Goal: Transaction & Acquisition: Purchase product/service

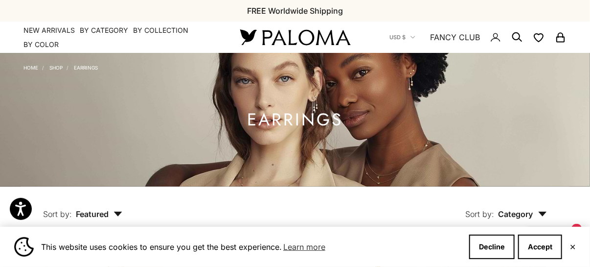
click at [577, 245] on div "This website uses cookies to ensure you get the best experience. Learn more Dec…" at bounding box center [295, 247] width 590 height 40
click at [573, 245] on button "✕" at bounding box center [573, 247] width 6 height 6
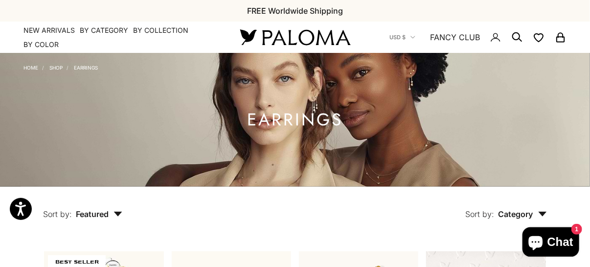
click at [517, 35] on icon "Secondary navigation" at bounding box center [518, 37] width 12 height 12
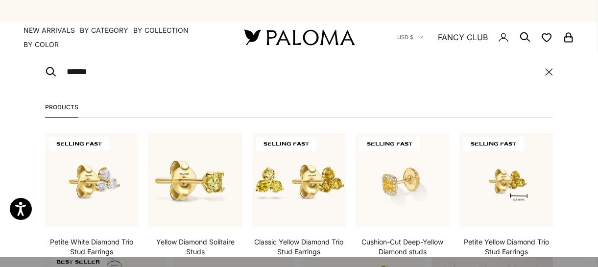
type input "**********"
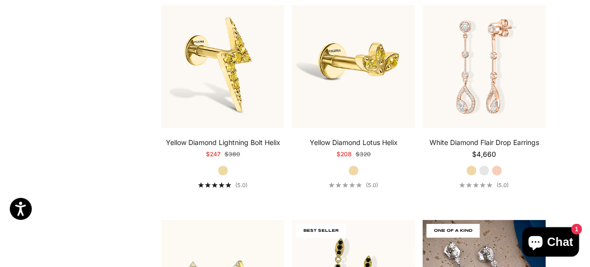
scroll to position [1223, 0]
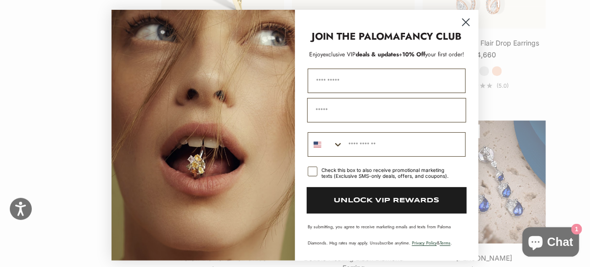
click at [463, 23] on icon "Close dialog" at bounding box center [466, 22] width 7 height 7
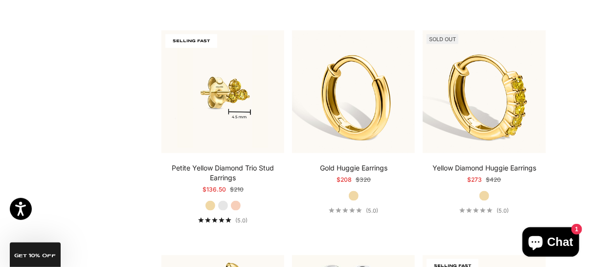
scroll to position [440, 0]
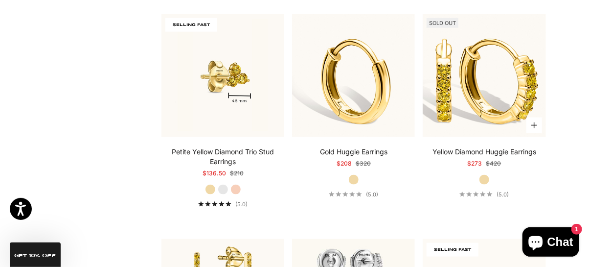
click at [487, 84] on img at bounding box center [484, 75] width 123 height 123
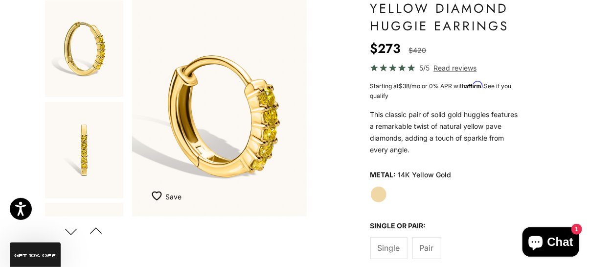
scroll to position [147, 0]
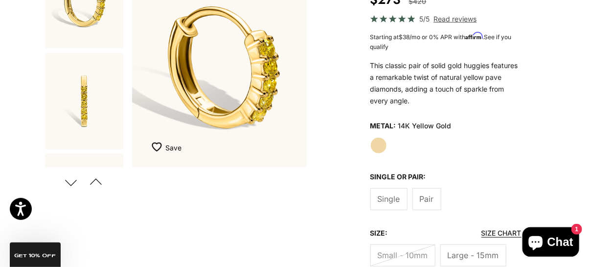
click at [384, 193] on span "Single" at bounding box center [389, 198] width 23 height 13
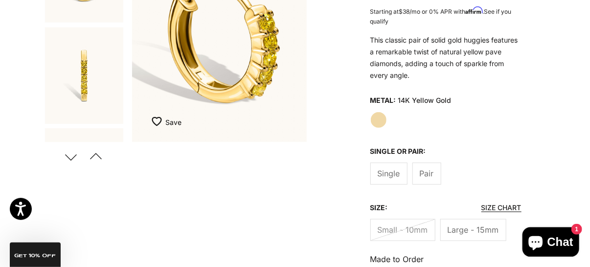
scroll to position [196, 0]
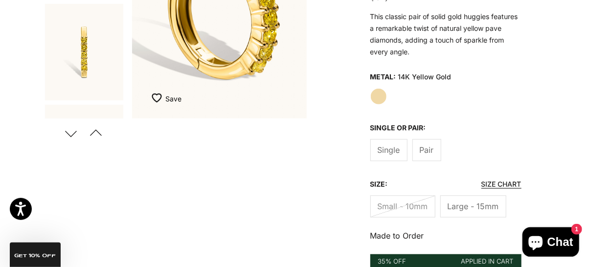
click at [389, 146] on span "Single" at bounding box center [389, 149] width 23 height 13
click at [470, 200] on span "Large - 15mm" at bounding box center [473, 206] width 51 height 13
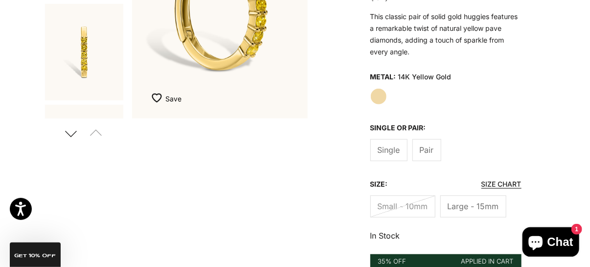
click at [387, 150] on span "Single" at bounding box center [389, 149] width 23 height 13
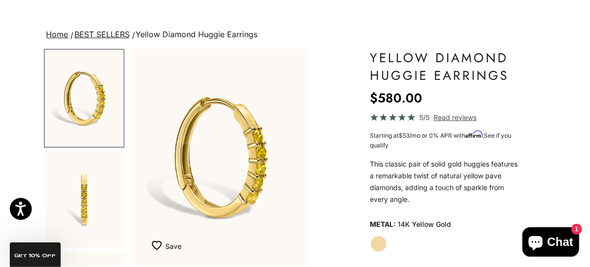
scroll to position [196, 0]
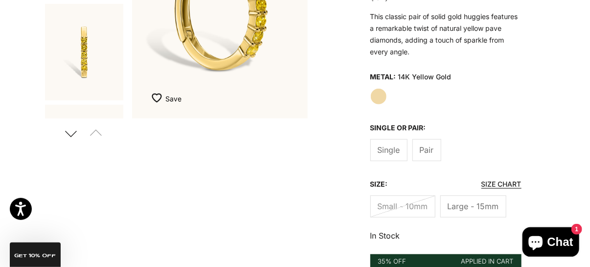
click at [404, 201] on label "Small - 10mm" at bounding box center [403, 206] width 65 height 22
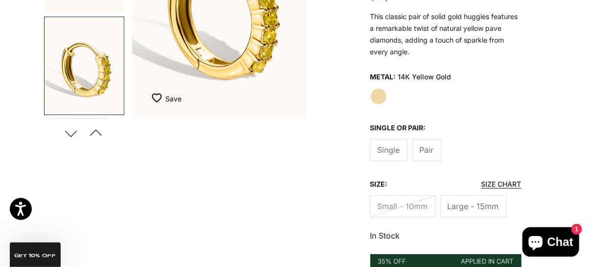
scroll to position [550, 0]
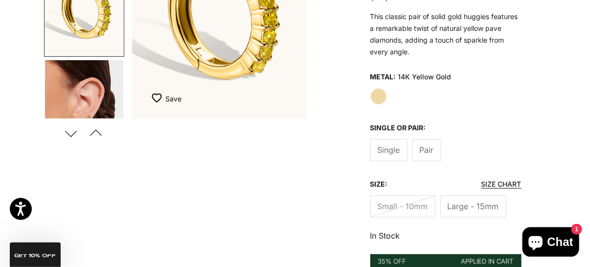
click at [100, 91] on img "Go to item 8" at bounding box center [84, 108] width 78 height 97
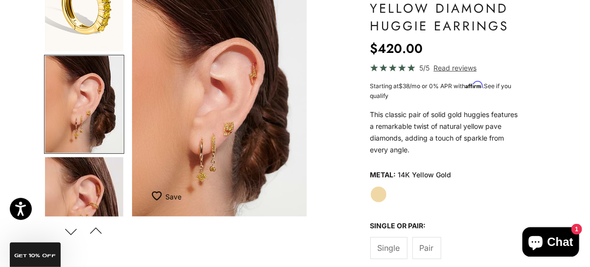
scroll to position [98, 0]
click at [88, 107] on img "Go to item 8" at bounding box center [84, 104] width 78 height 97
click at [83, 189] on img "Go to item 9" at bounding box center [84, 205] width 78 height 97
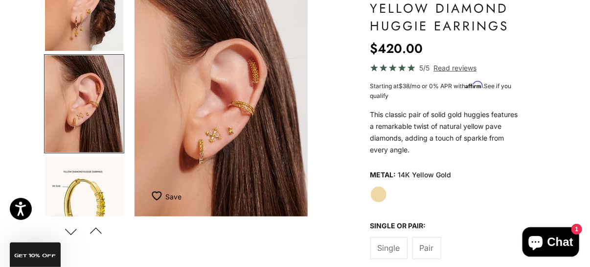
scroll to position [0, 1498]
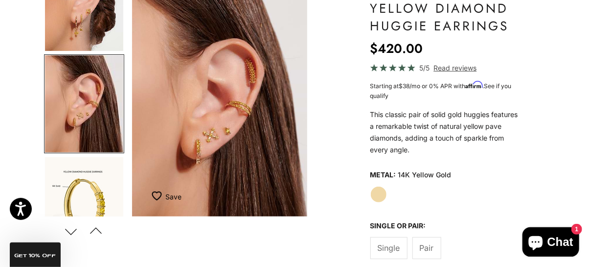
click at [198, 148] on img "Item 9 of 14" at bounding box center [219, 108] width 175 height 216
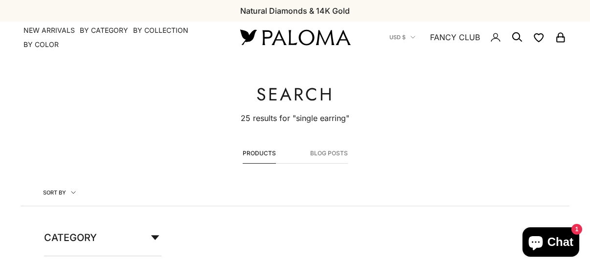
scroll to position [440, 0]
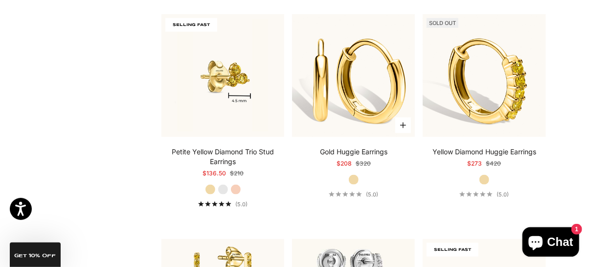
click at [367, 92] on img at bounding box center [353, 75] width 123 height 123
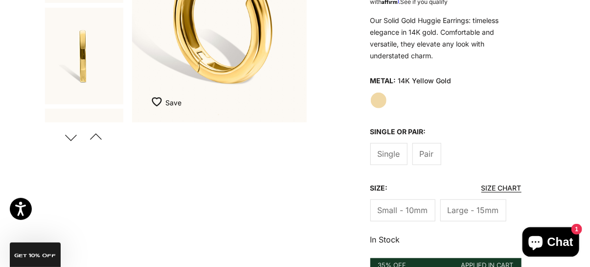
scroll to position [196, 0]
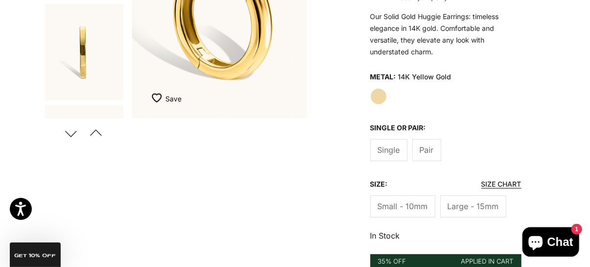
click at [395, 150] on span "Single" at bounding box center [389, 149] width 23 height 13
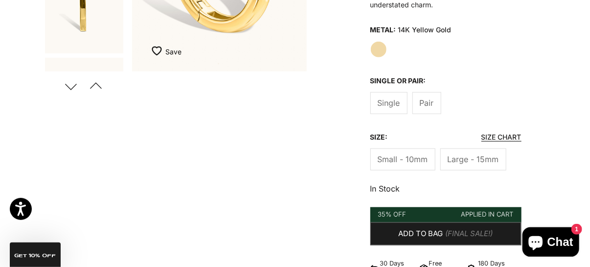
scroll to position [244, 0]
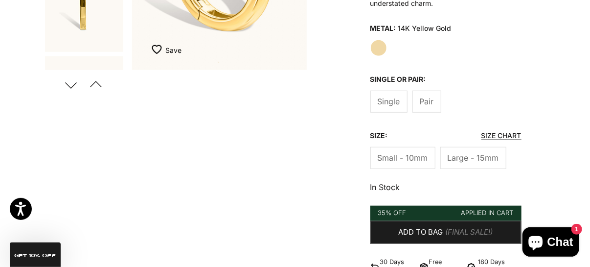
click at [430, 102] on span "Pair" at bounding box center [427, 101] width 14 height 13
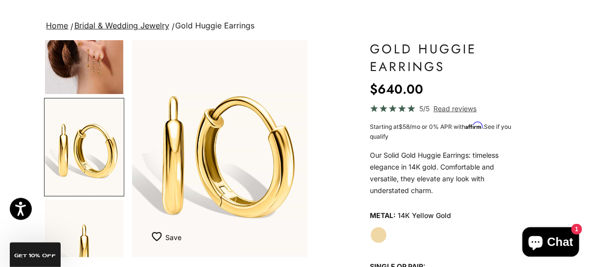
scroll to position [147, 0]
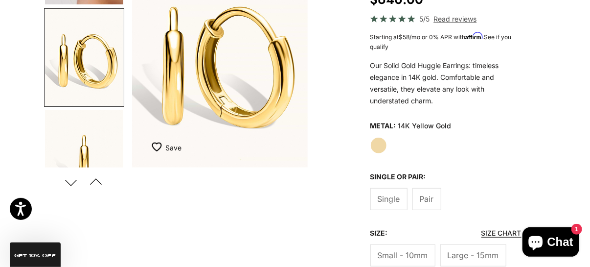
click at [383, 195] on span "Single" at bounding box center [389, 198] width 23 height 13
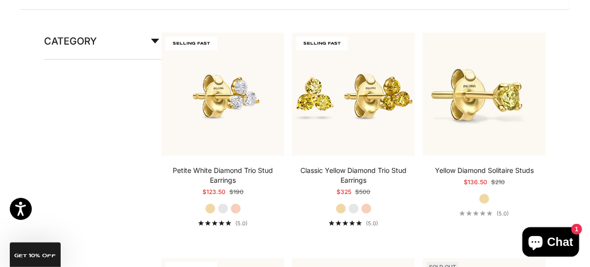
scroll to position [196, 0]
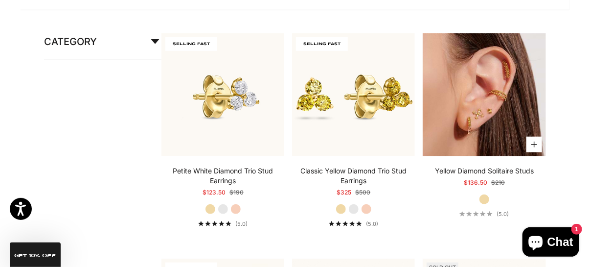
click at [491, 119] on img at bounding box center [484, 94] width 123 height 123
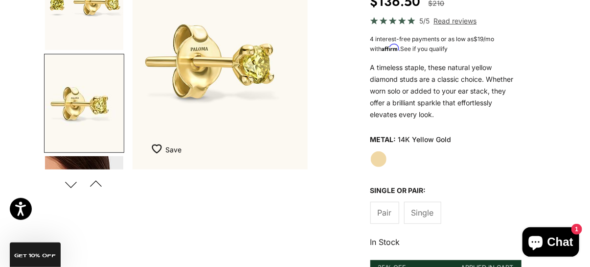
scroll to position [147, 0]
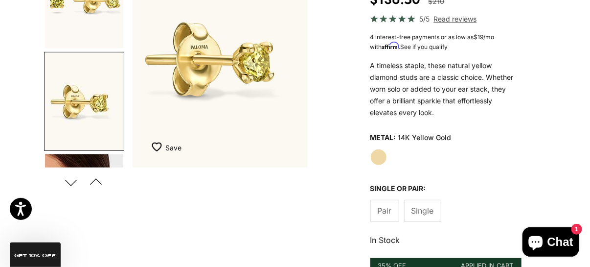
click at [422, 209] on span "Single" at bounding box center [423, 210] width 23 height 13
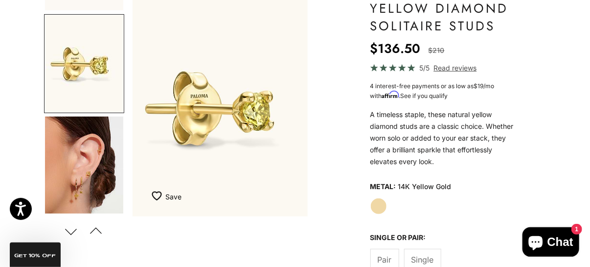
scroll to position [98, 0]
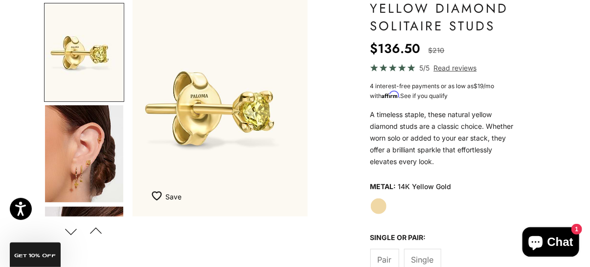
click at [100, 164] on img "Go to item 3" at bounding box center [84, 153] width 78 height 97
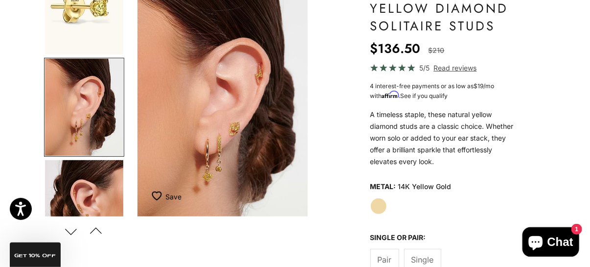
scroll to position [0, 374]
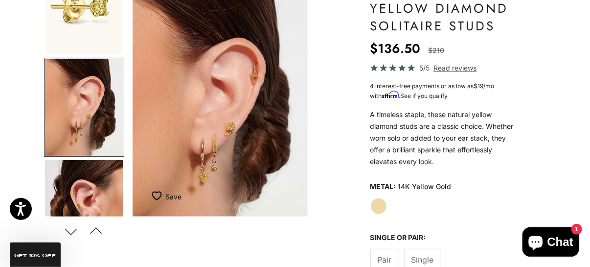
click at [237, 130] on img "Item 3 of 11" at bounding box center [220, 108] width 175 height 216
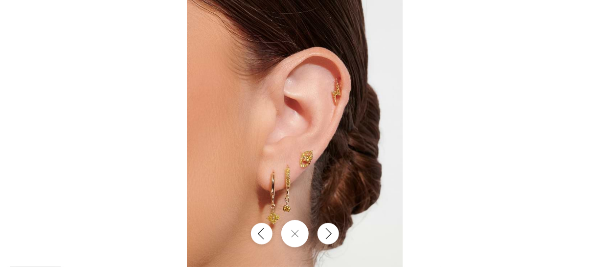
click at [310, 168] on img at bounding box center [295, 133] width 216 height 267
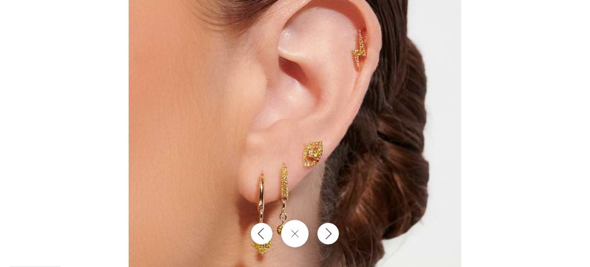
click at [310, 168] on img at bounding box center [295, 114] width 333 height 411
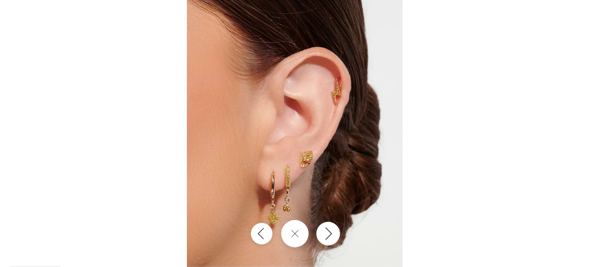
click at [324, 231] on icon "Next" at bounding box center [329, 233] width 12 height 13
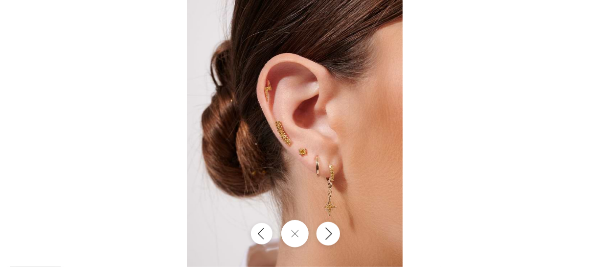
click at [324, 231] on icon "Next" at bounding box center [329, 233] width 12 height 13
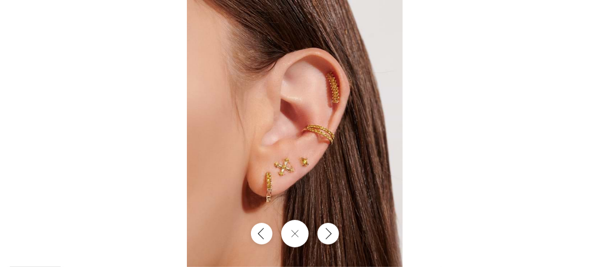
click at [308, 170] on img at bounding box center [295, 133] width 216 height 267
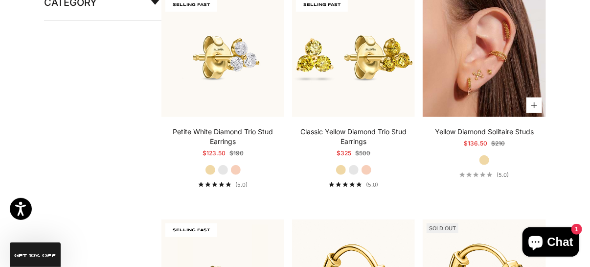
scroll to position [244, 0]
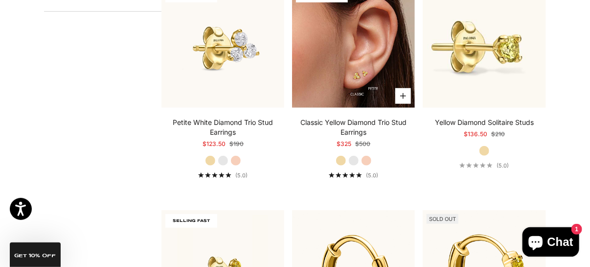
click at [357, 53] on img at bounding box center [353, 46] width 123 height 123
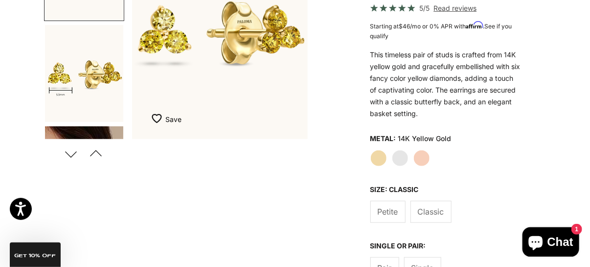
scroll to position [196, 0]
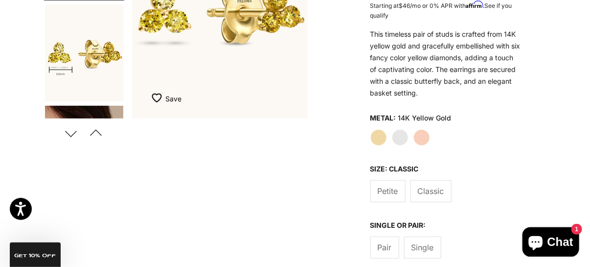
click at [440, 188] on span "Classic" at bounding box center [431, 191] width 26 height 13
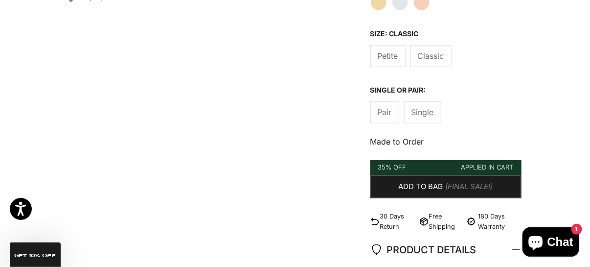
scroll to position [343, 0]
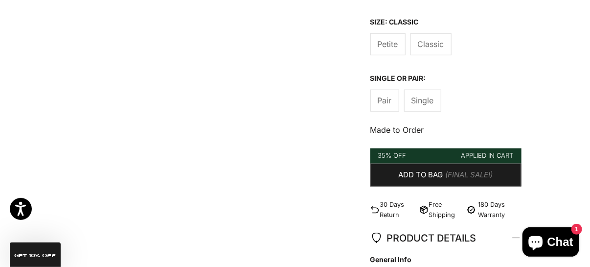
click at [383, 98] on span "Pair" at bounding box center [385, 100] width 14 height 13
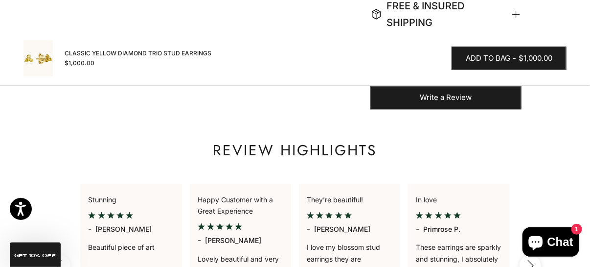
scroll to position [588, 0]
